Goal: Task Accomplishment & Management: Use online tool/utility

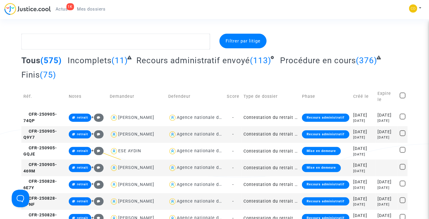
click at [401, 94] on span at bounding box center [403, 95] width 6 height 6
click at [402, 98] on input "checkbox" at bounding box center [402, 98] width 0 height 0
checkbox input "true"
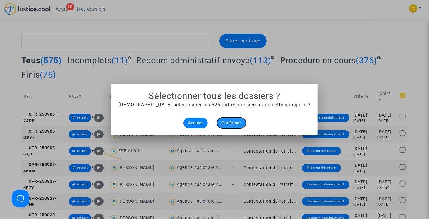
click at [235, 124] on span "Confirmer" at bounding box center [231, 122] width 19 height 5
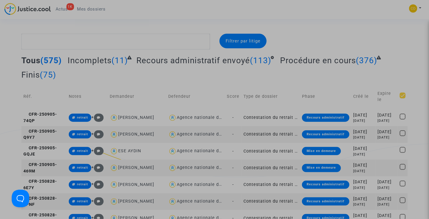
checkbox input "true"
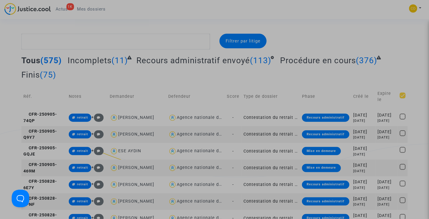
checkbox input "true"
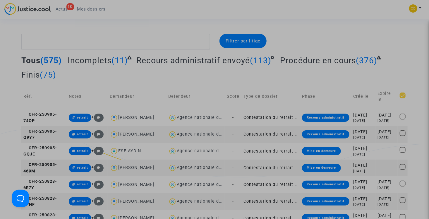
checkbox input "true"
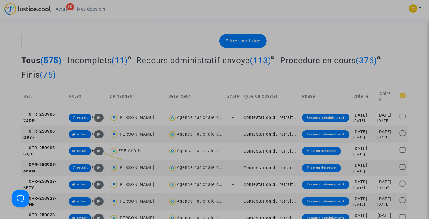
checkbox input "true"
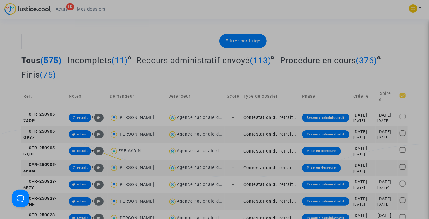
checkbox input "true"
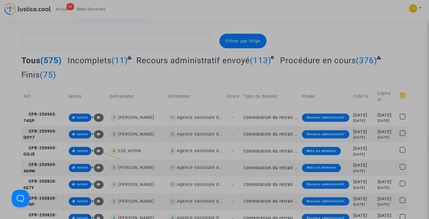
checkbox input "true"
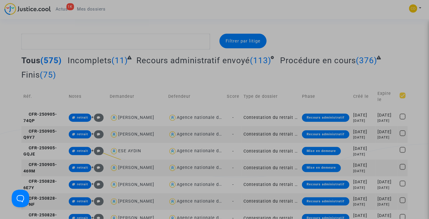
checkbox input "true"
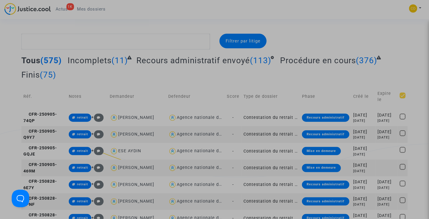
checkbox input "true"
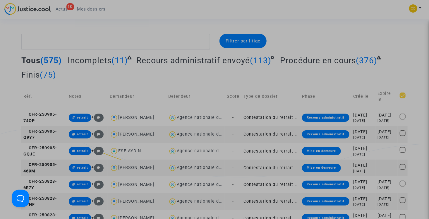
checkbox input "true"
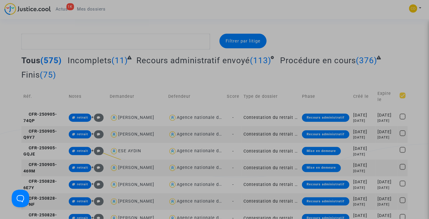
checkbox input "true"
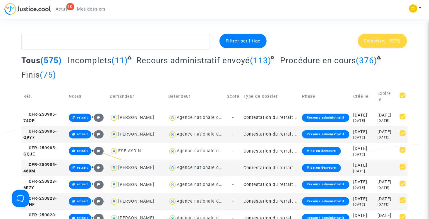
click at [399, 43] on span "(575)" at bounding box center [394, 40] width 11 height 5
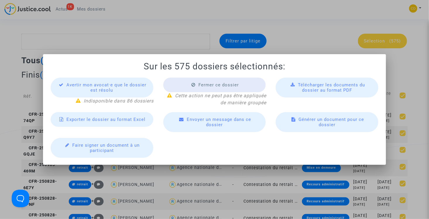
click at [113, 121] on span "Exporter le dossier au format Excel" at bounding box center [106, 119] width 79 height 5
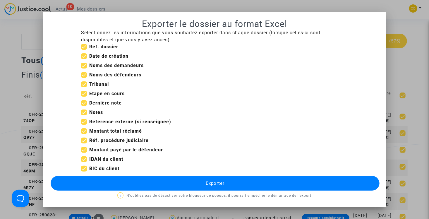
click at [226, 183] on button "Exporter" at bounding box center [215, 183] width 329 height 15
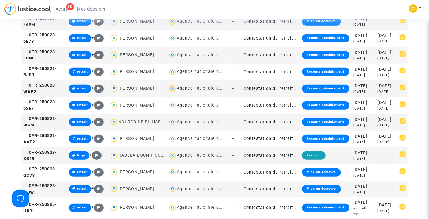
scroll to position [176, 0]
